Goal: Use online tool/utility

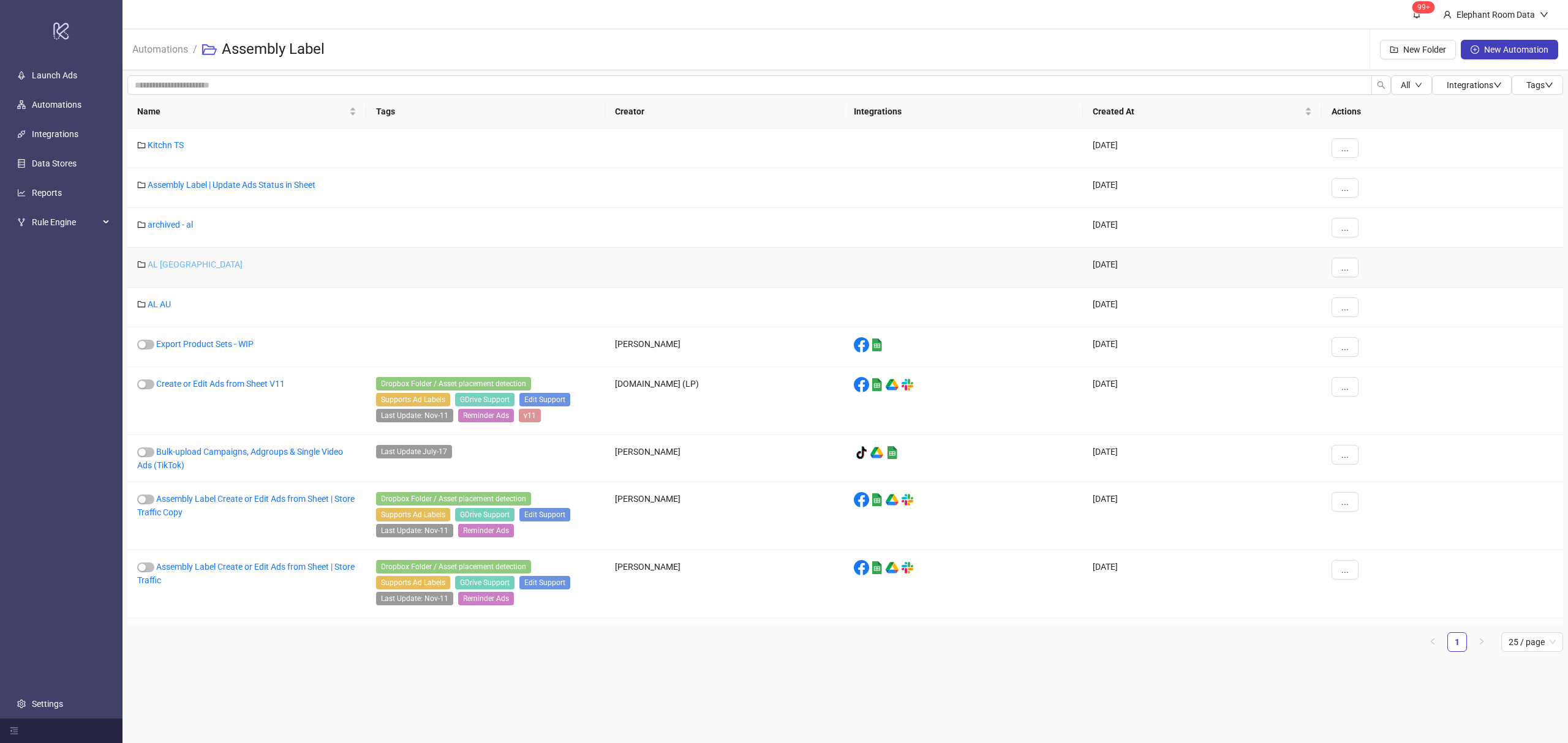
click at [164, 268] on link "AL [GEOGRAPHIC_DATA]" at bounding box center [195, 265] width 95 height 10
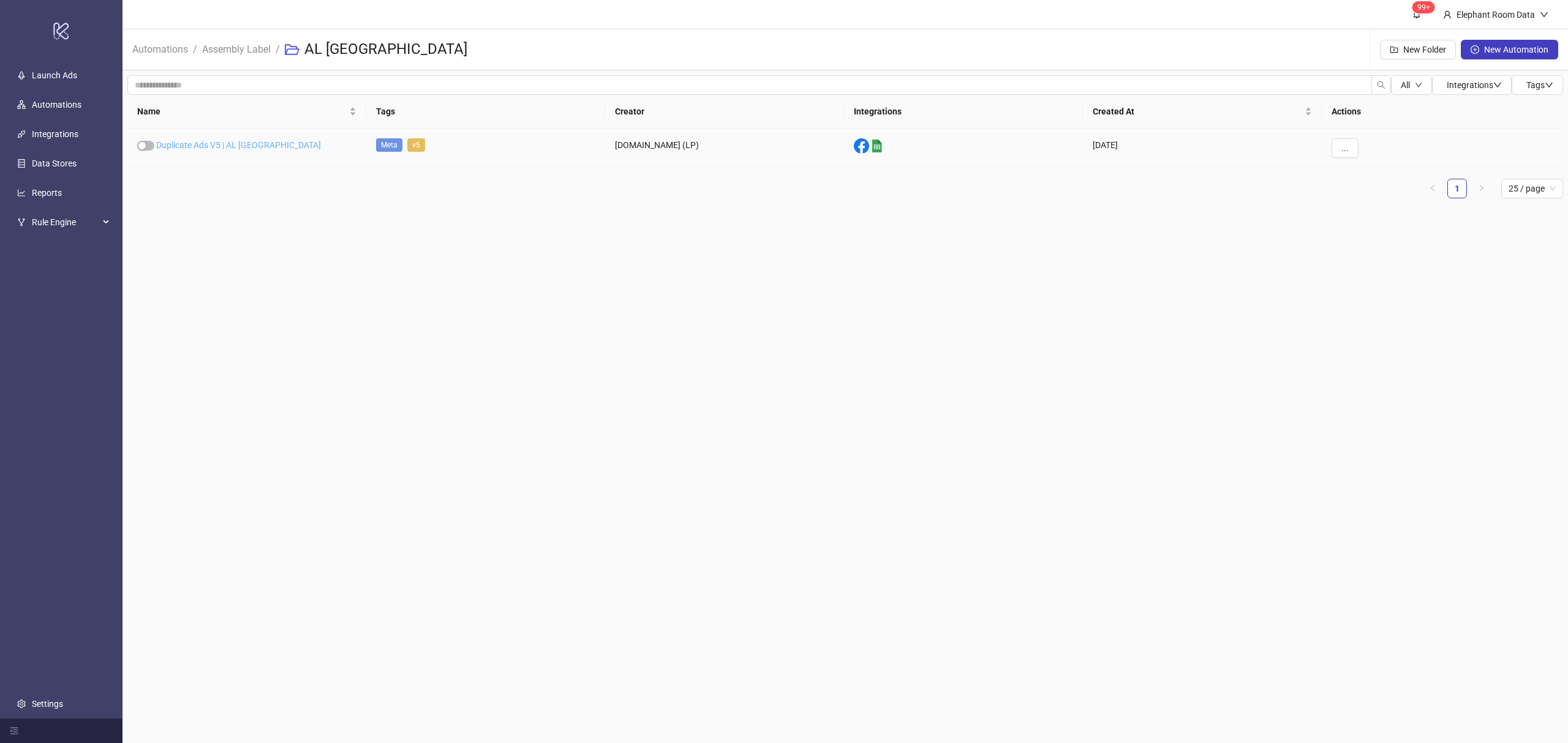
click at [226, 142] on link "Duplicate Ads V5 | AL [GEOGRAPHIC_DATA]" at bounding box center [239, 145] width 165 height 10
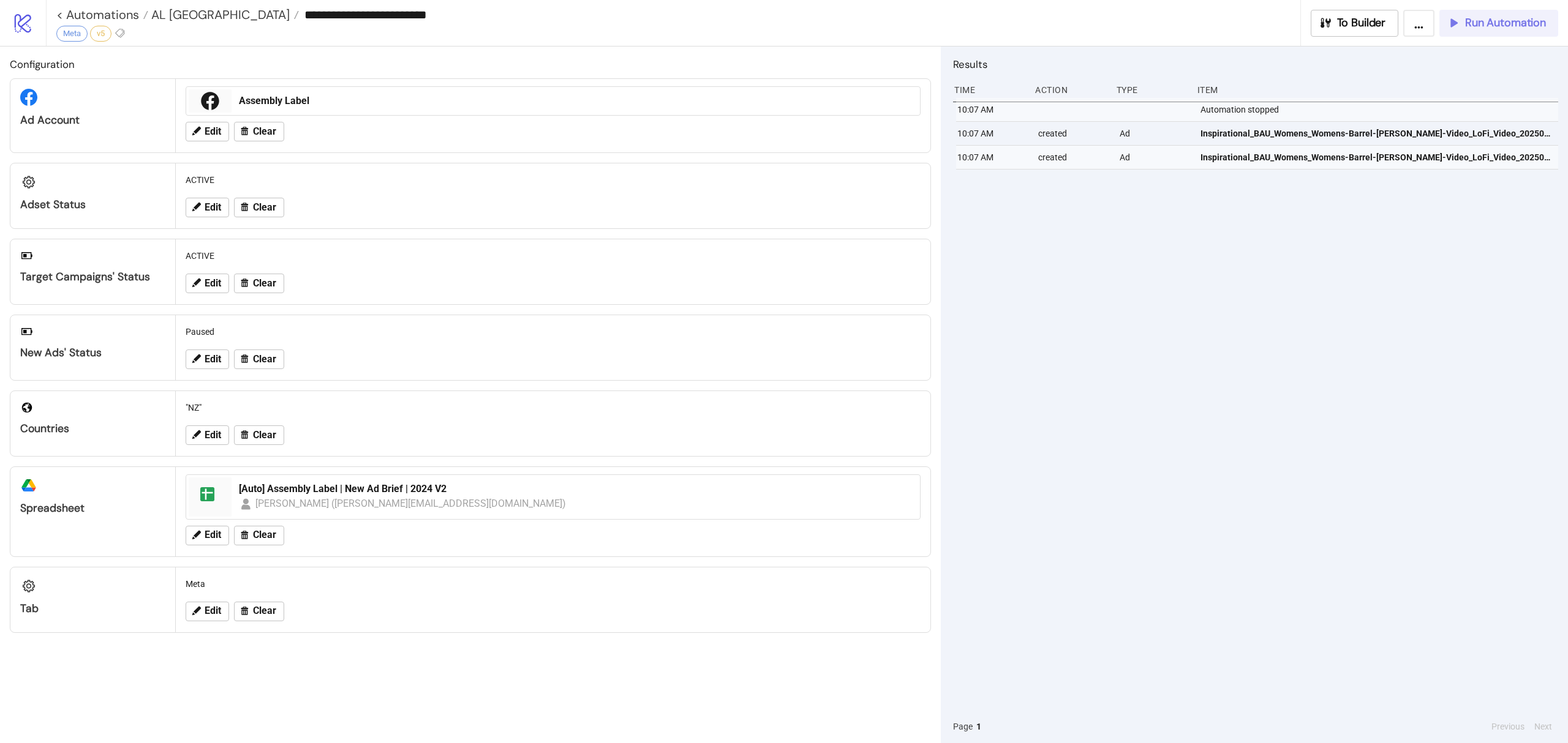
click at [1497, 30] on span "Run Automation" at bounding box center [1506, 22] width 81 height 14
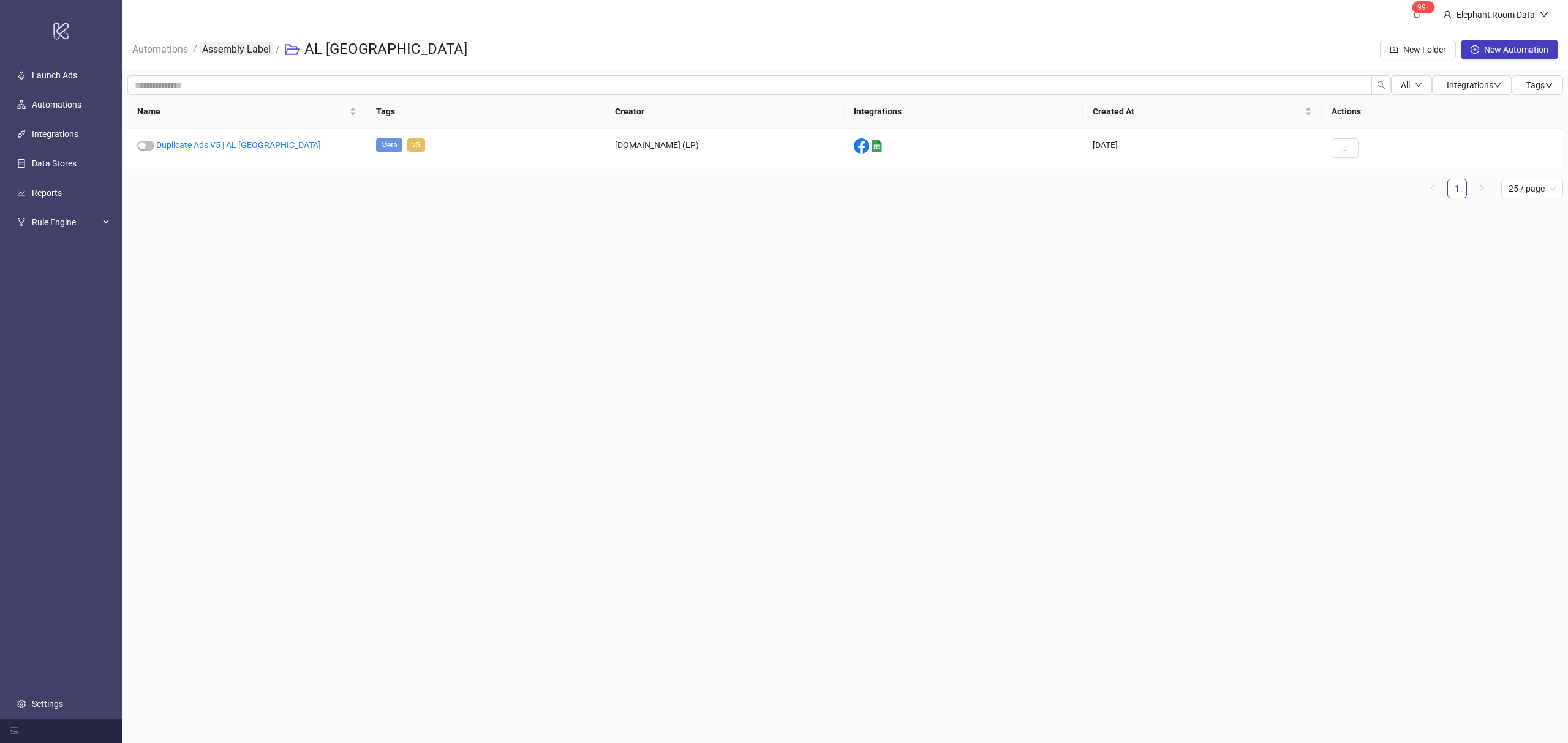
click at [241, 48] on link "Assembly Label" at bounding box center [237, 48] width 74 height 14
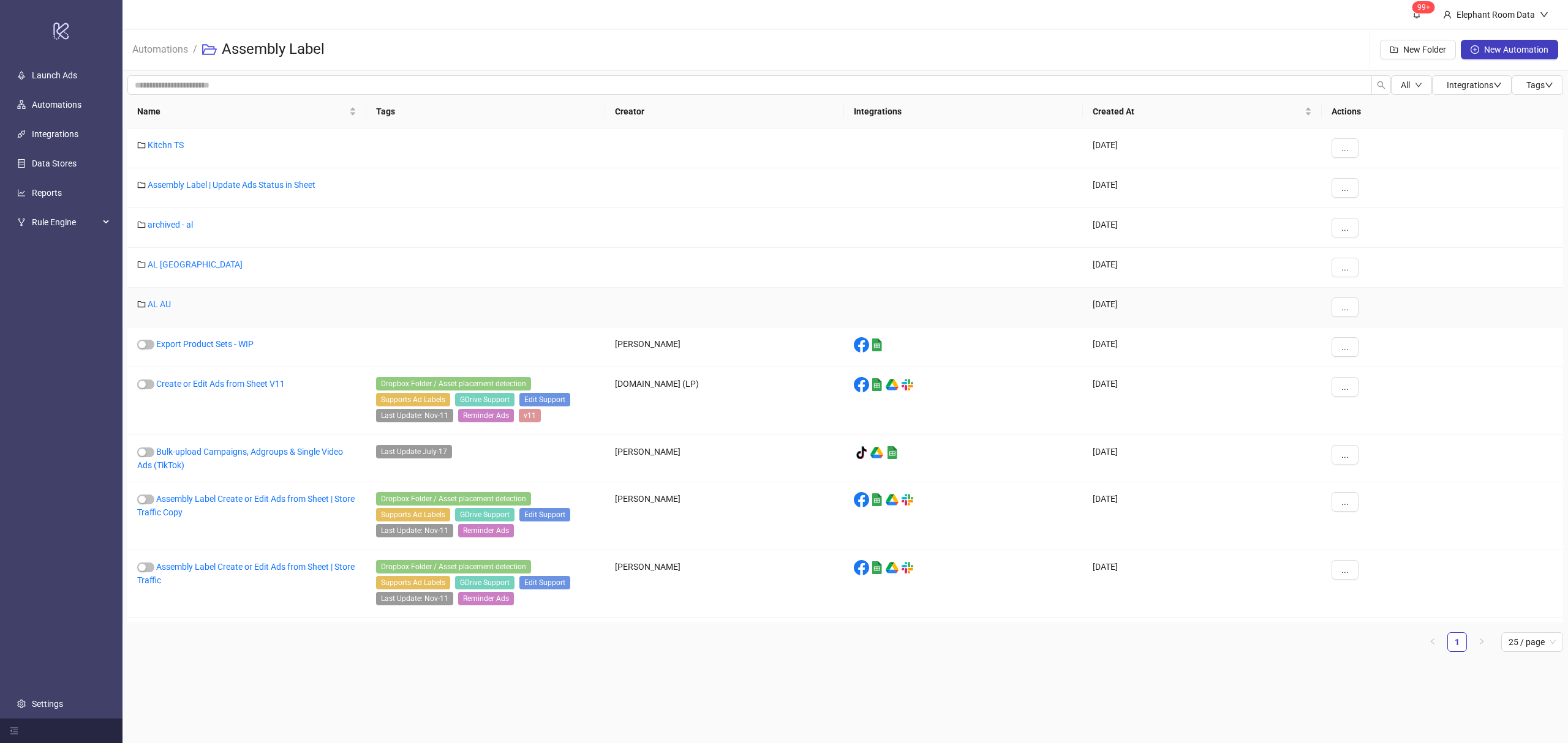
click at [157, 314] on div "AL AU" at bounding box center [247, 307] width 239 height 40
click at [160, 305] on link "AL AU" at bounding box center [159, 304] width 23 height 10
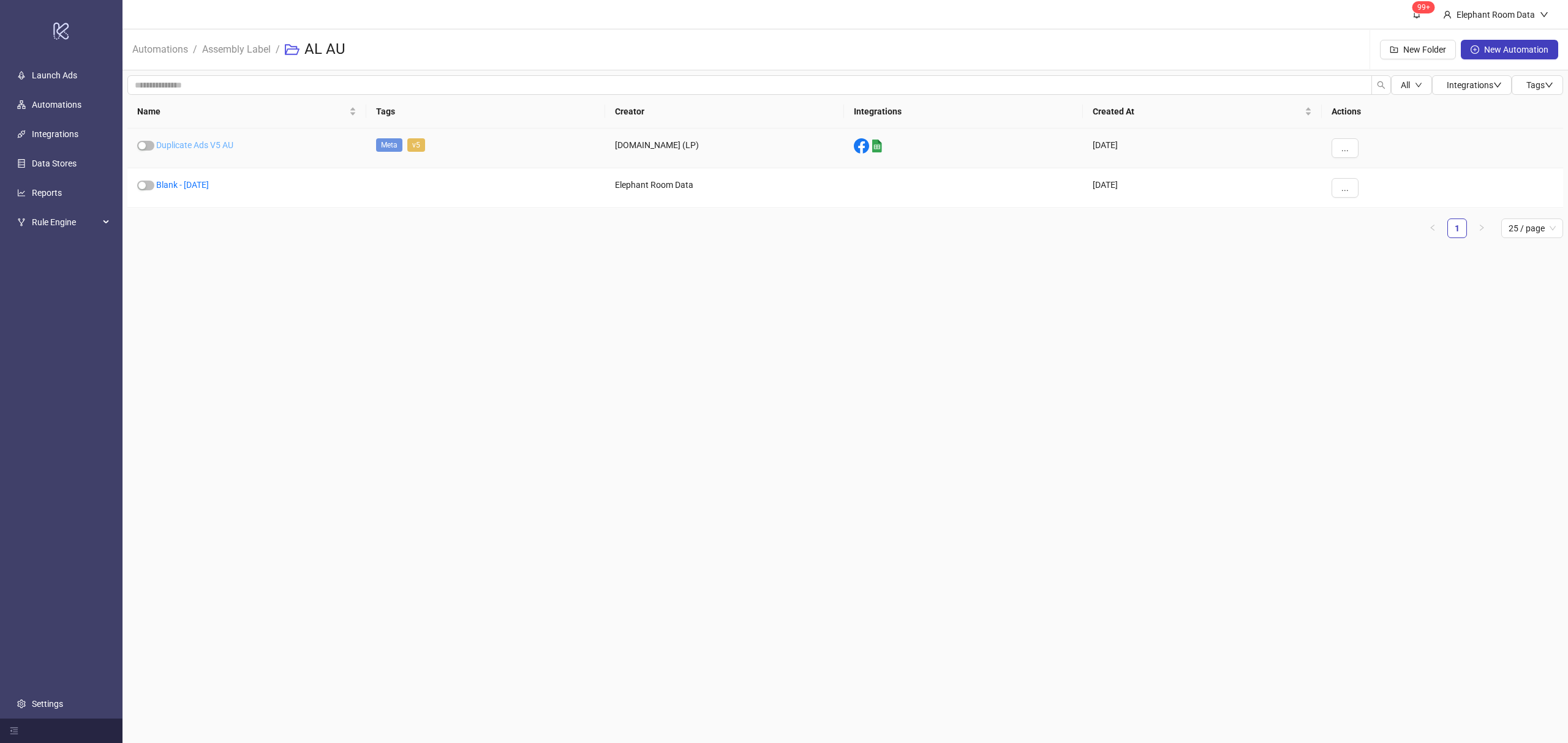
click at [192, 146] on link "Duplicate Ads V5 AU" at bounding box center [195, 145] width 77 height 10
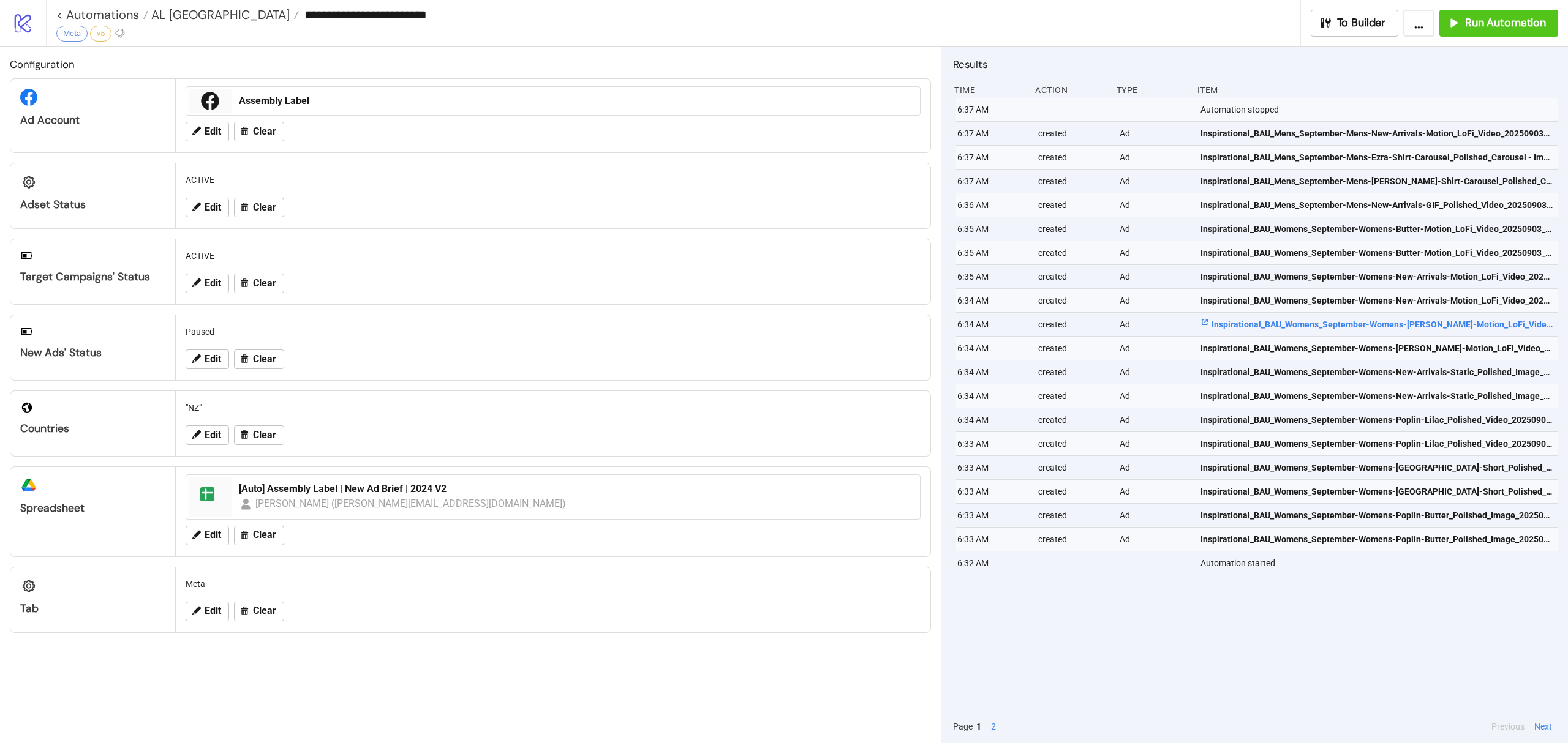
type input "**********"
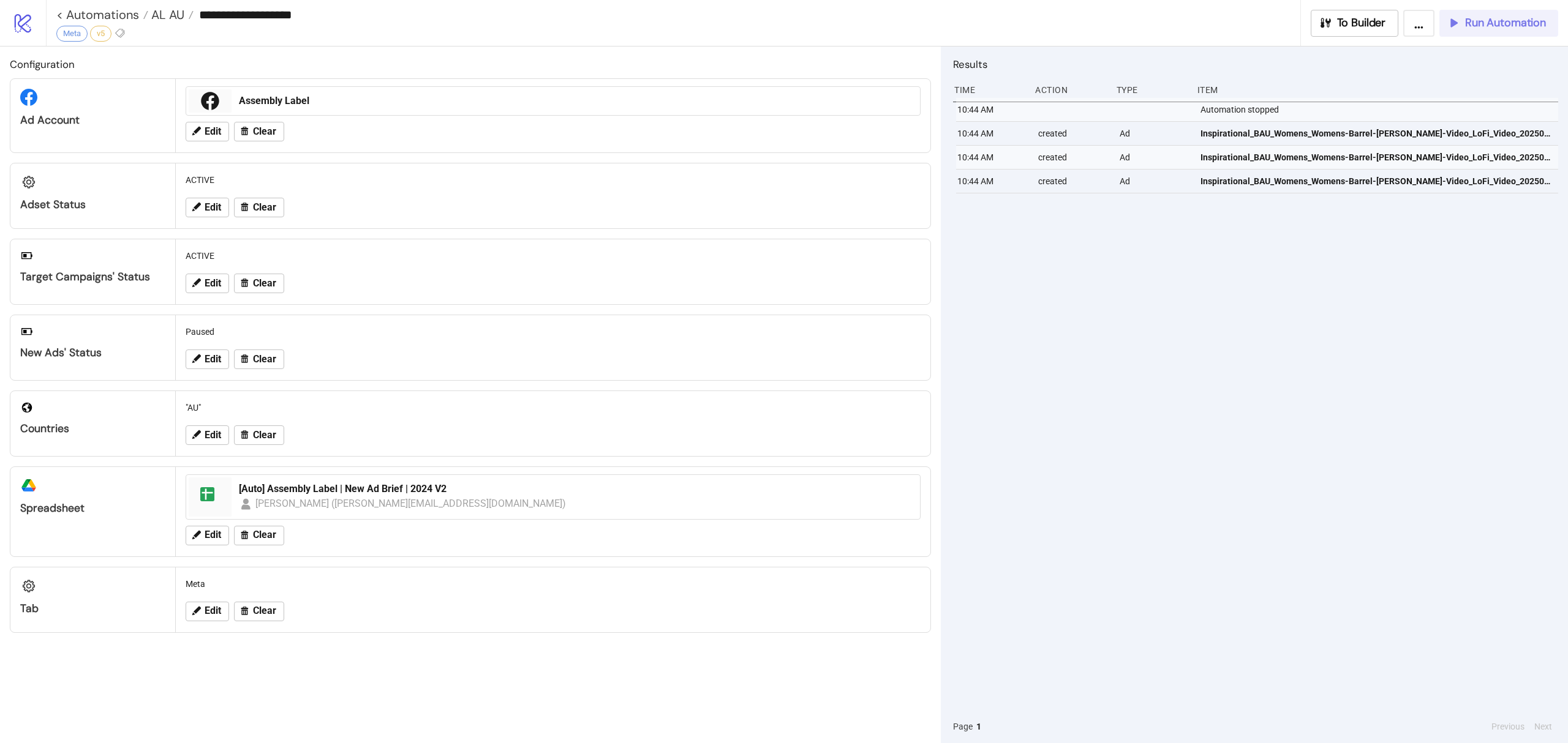
click at [1483, 30] on button "Run Automation" at bounding box center [1499, 23] width 119 height 27
